Goal: Check status: Check status

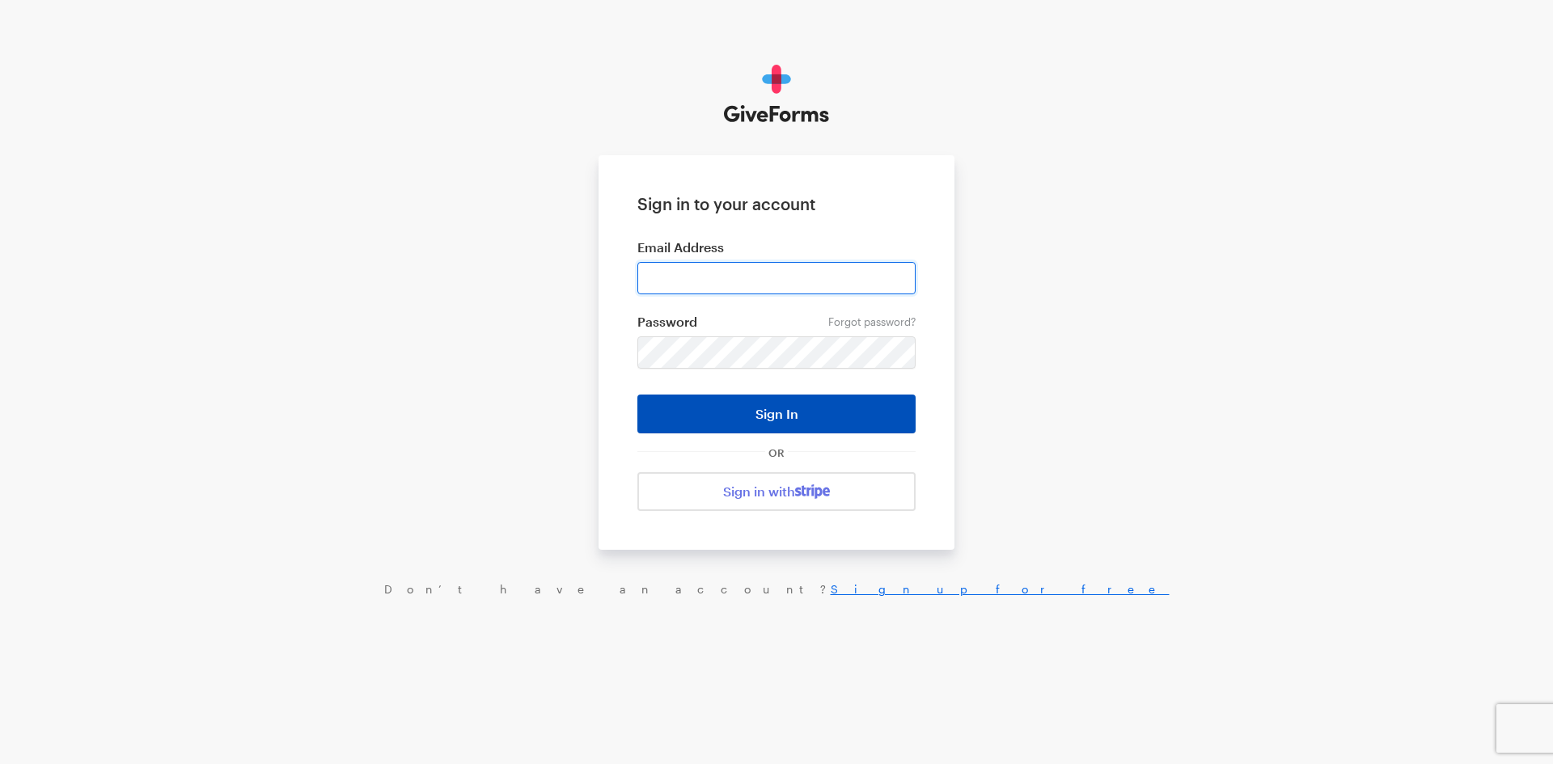
type input "jkerchaert@brightfocus.org"
click at [755, 421] on button "Sign In" at bounding box center [776, 414] width 278 height 39
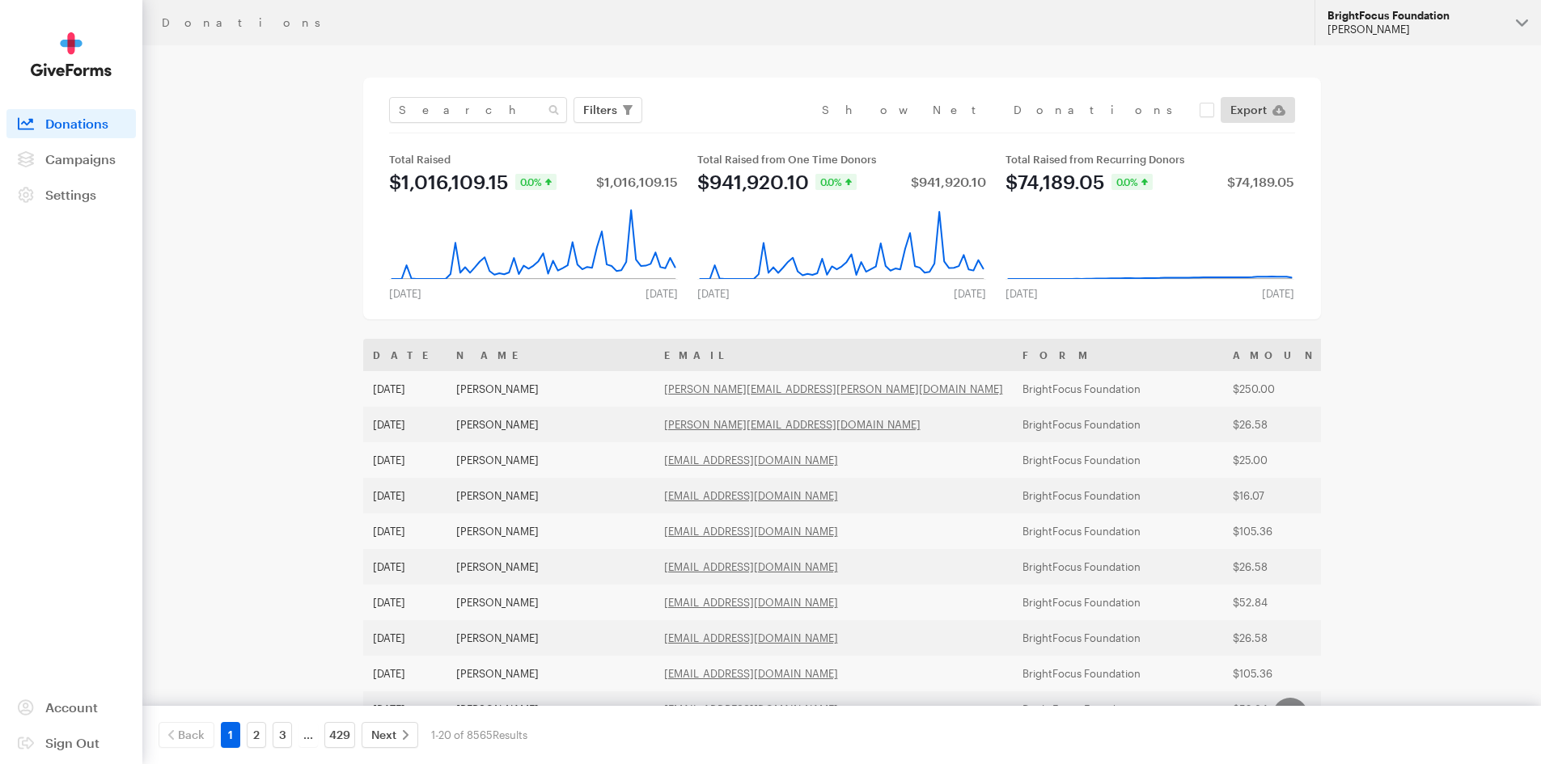
click at [1412, 23] on div "[PERSON_NAME]" at bounding box center [1415, 30] width 176 height 14
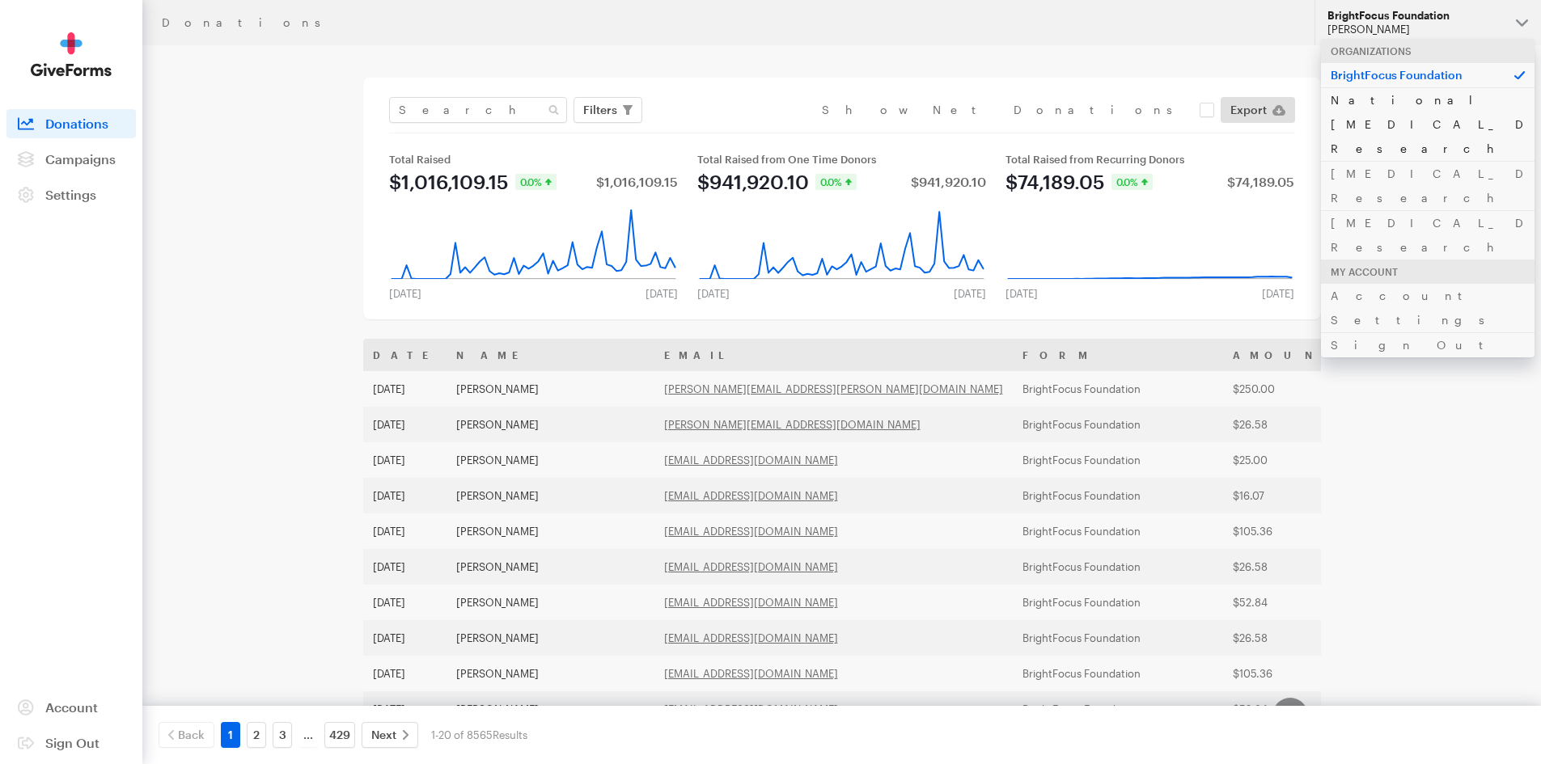
click at [1401, 102] on link "National [MEDICAL_DATA] Research" at bounding box center [1428, 124] width 214 height 74
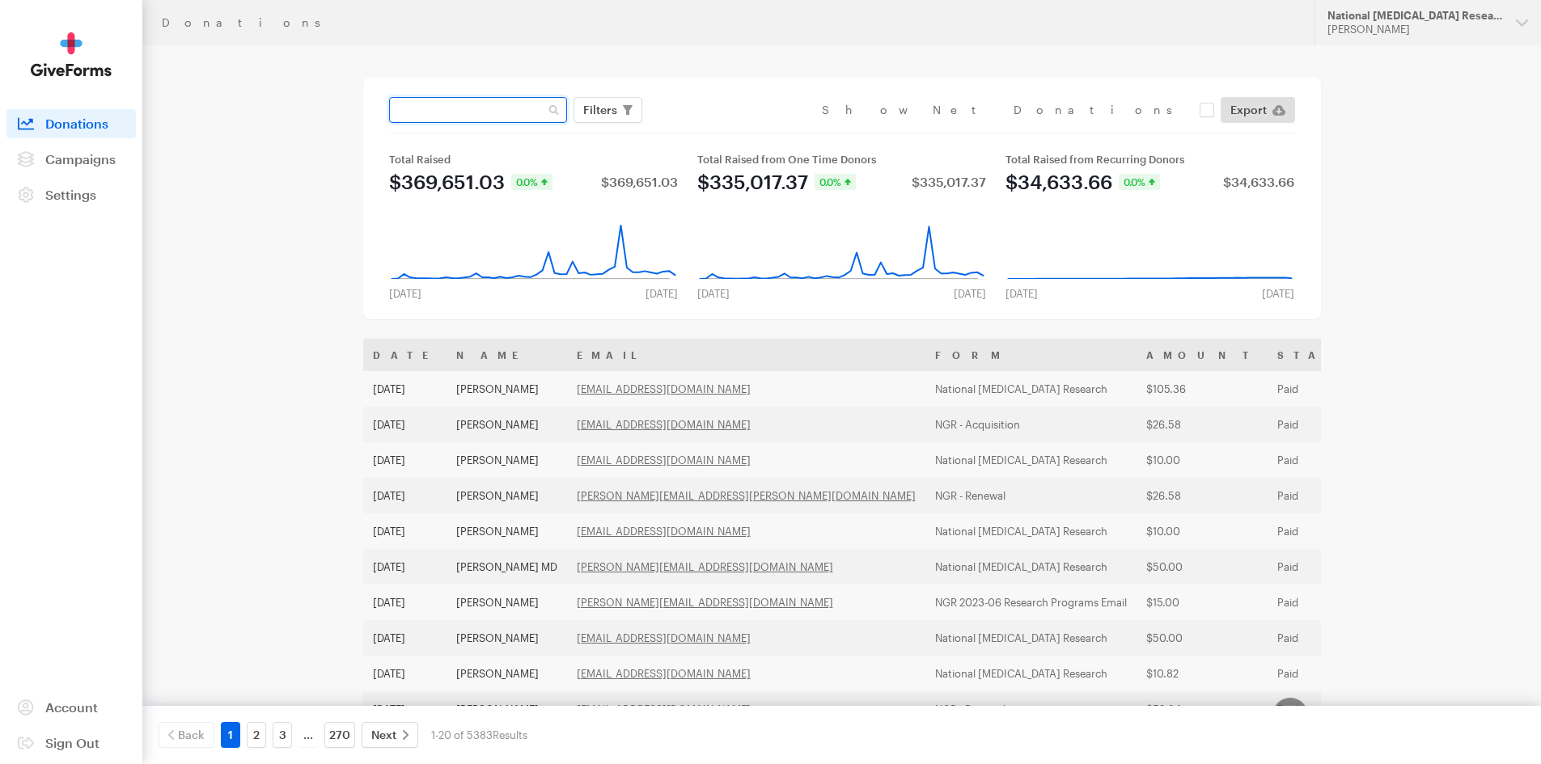
click at [499, 113] on input "text" at bounding box center [478, 110] width 178 height 26
type input "hazel"
click at [722, 131] on button "Apply" at bounding box center [748, 144] width 52 height 26
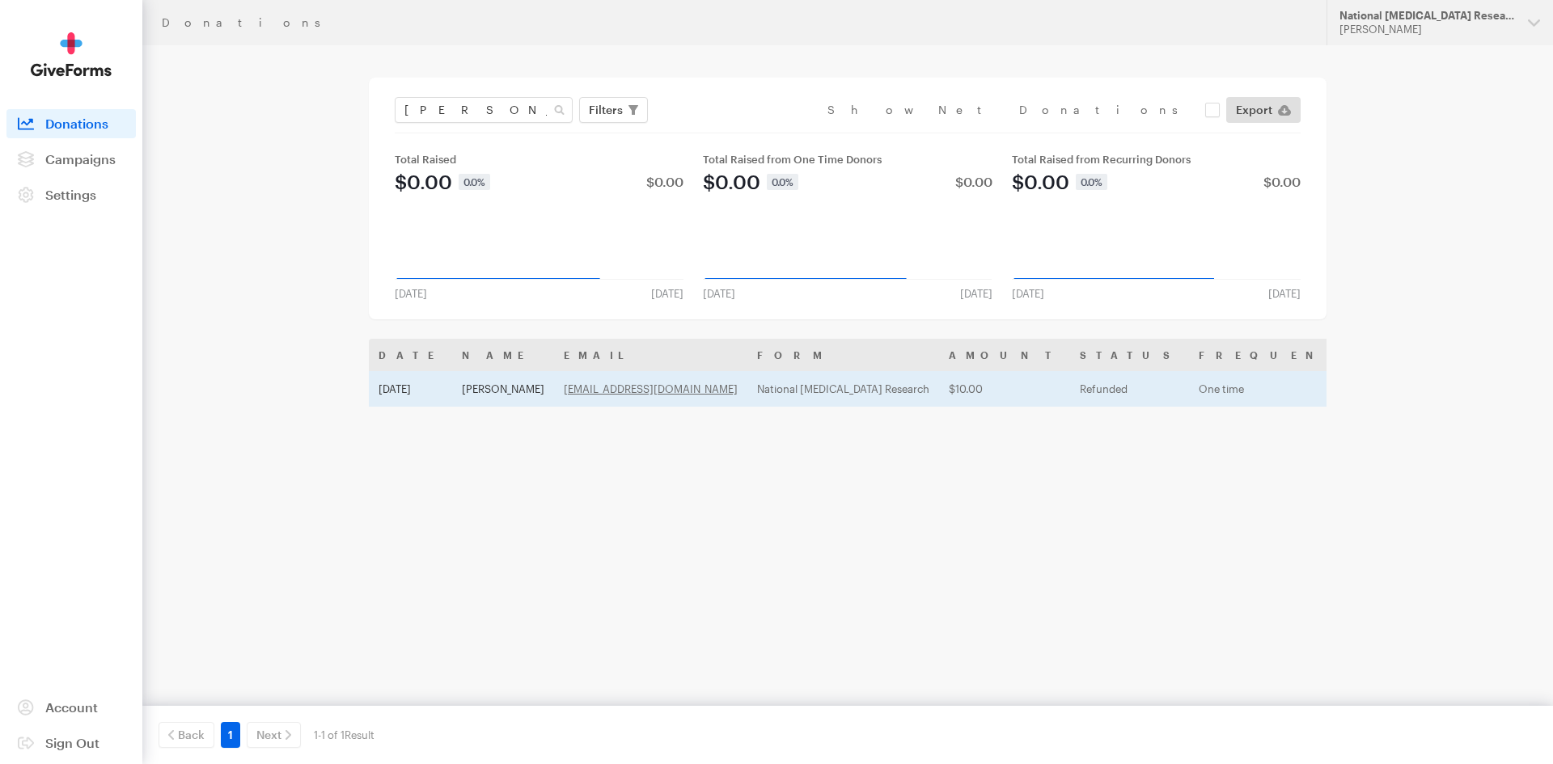
click at [523, 387] on td "Hazel Mae Bartolo" at bounding box center [503, 389] width 102 height 36
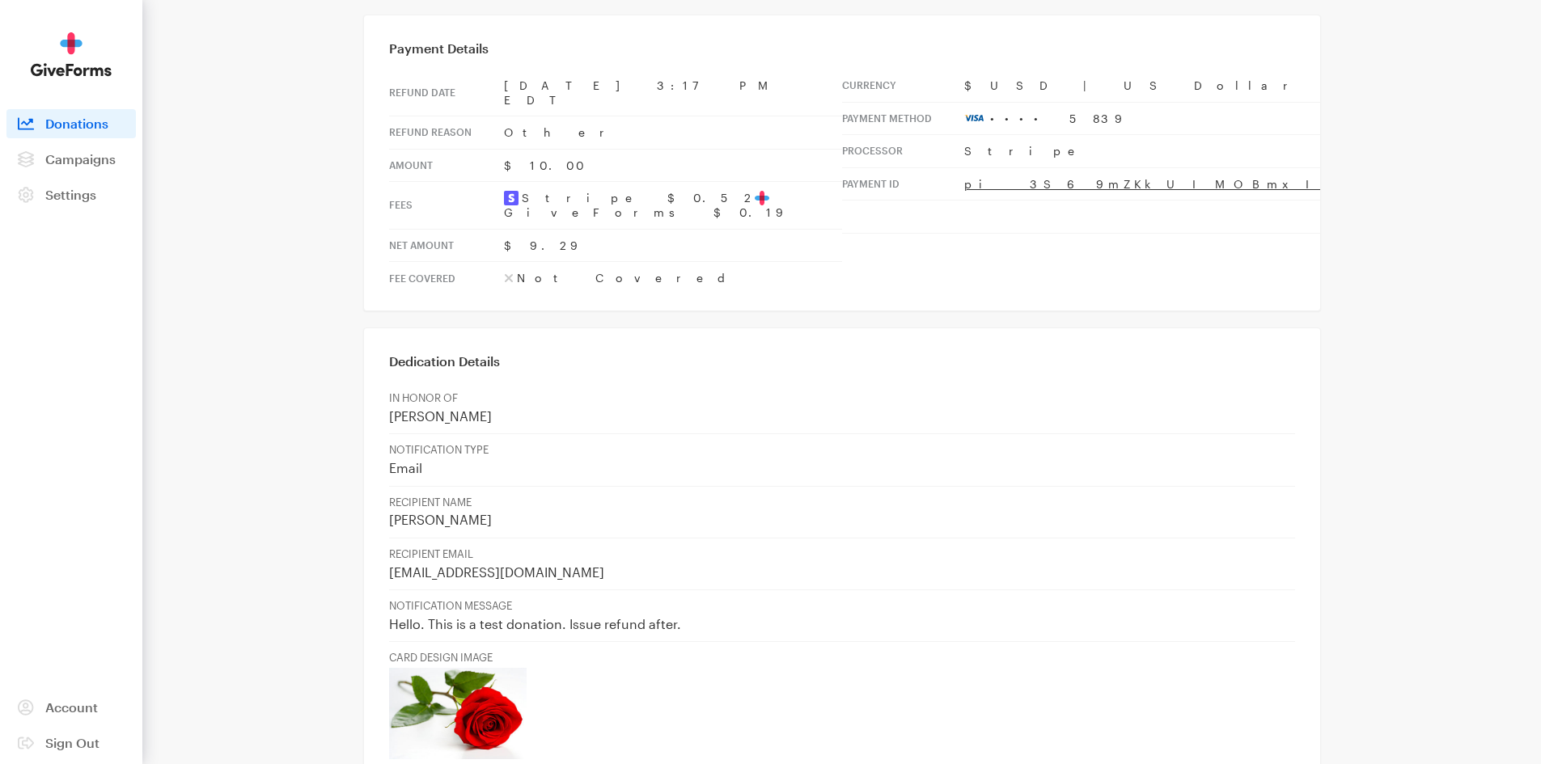
scroll to position [752, 0]
